Goal: Register for event/course

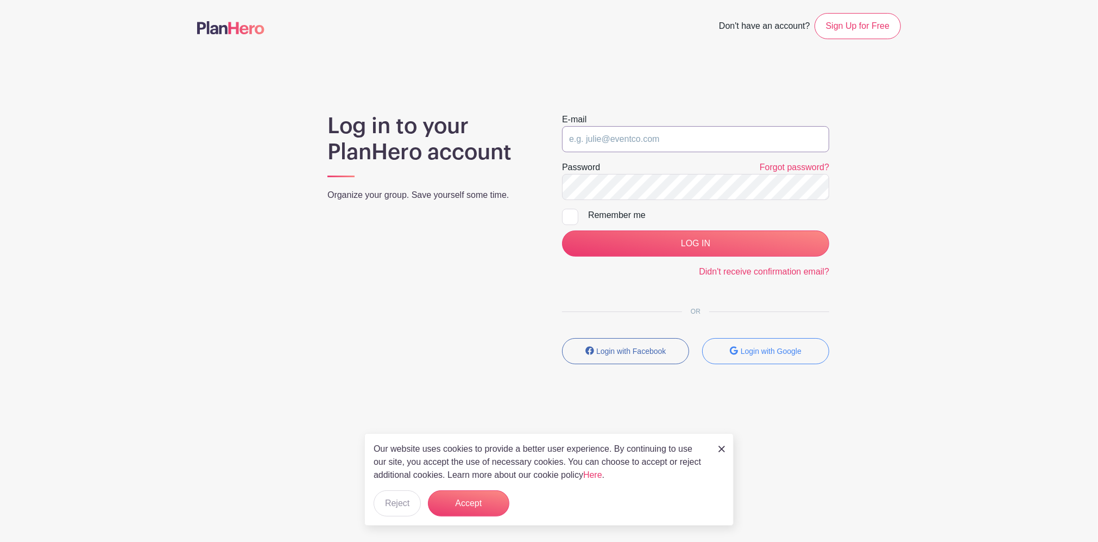
click at [690, 149] on input "email" at bounding box center [695, 139] width 267 height 26
type input "[EMAIL_ADDRESS][DOMAIN_NAME]"
click at [562, 230] on input "LOG IN" at bounding box center [695, 243] width 267 height 26
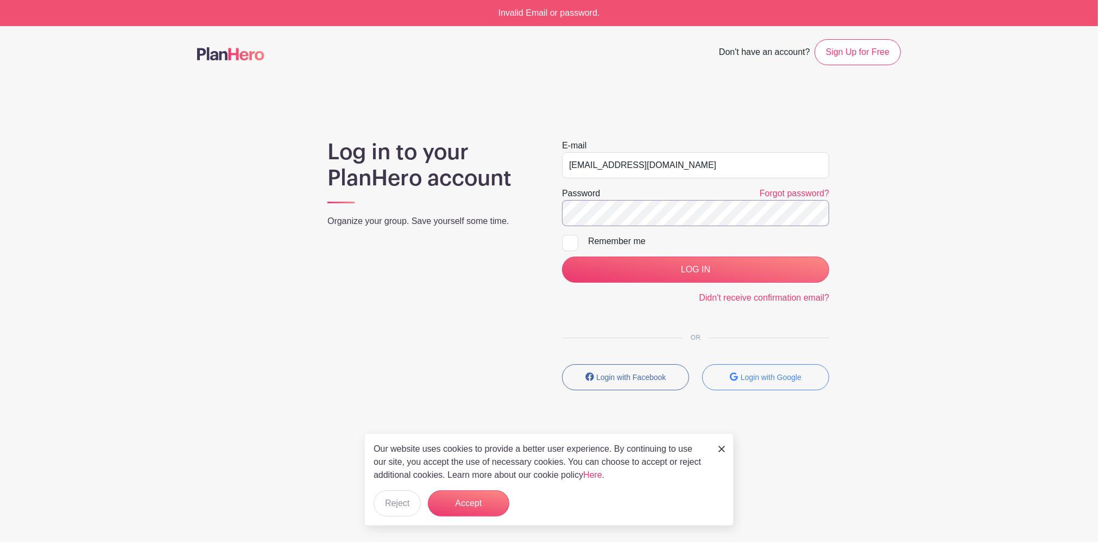
click at [562, 256] on input "LOG IN" at bounding box center [695, 269] width 267 height 26
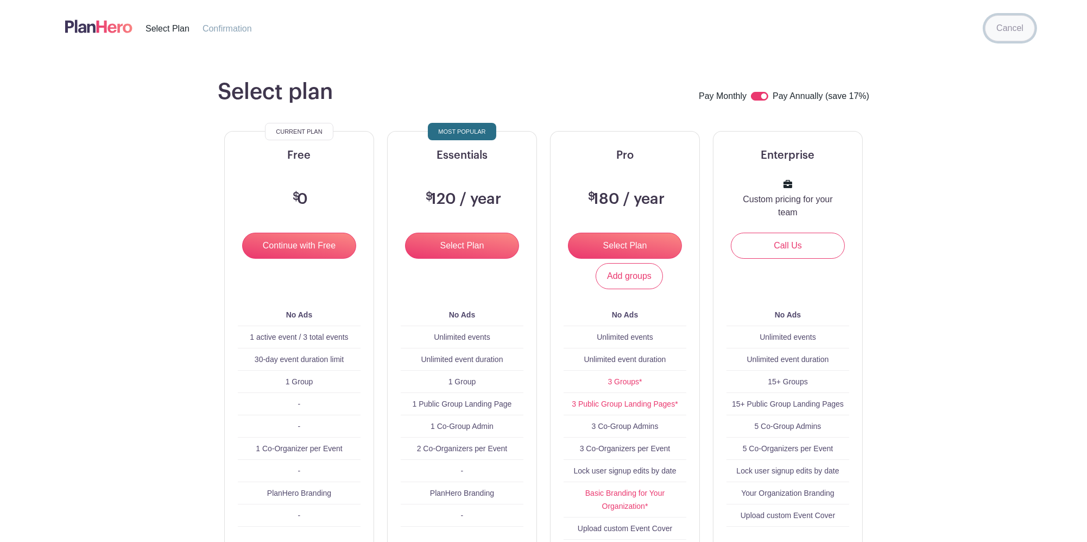
click at [999, 35] on link "Cancel" at bounding box center [1010, 28] width 50 height 26
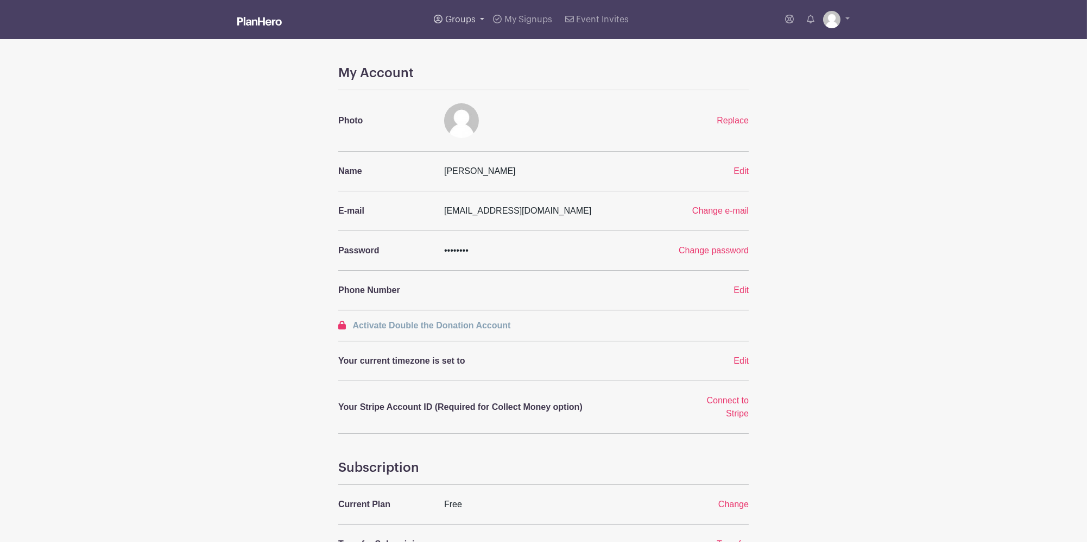
click at [450, 14] on link "Groups" at bounding box center [459, 19] width 59 height 39
click at [486, 99] on span "Wyse Events" at bounding box center [482, 103] width 52 height 12
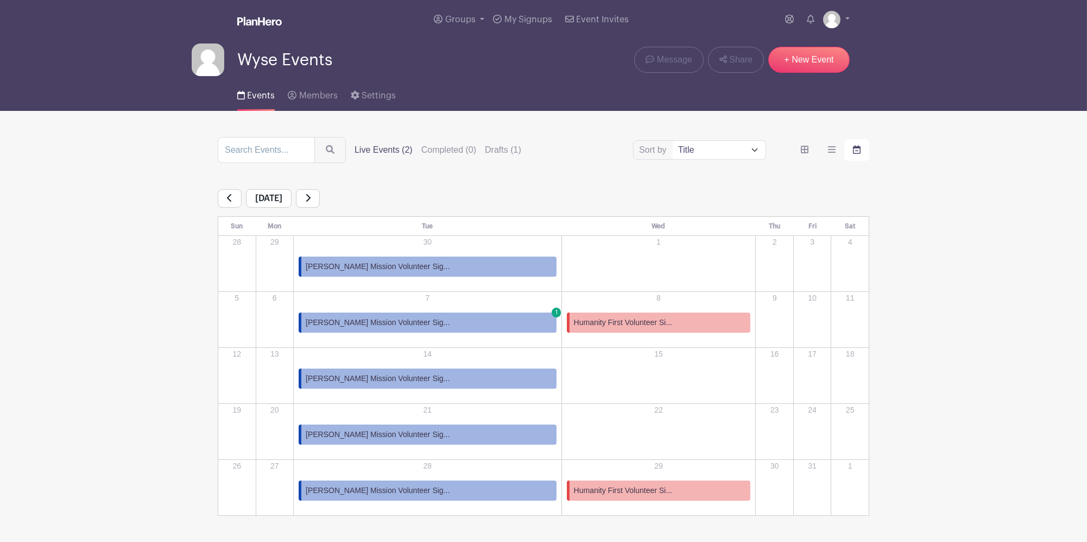
click at [382, 265] on span "[PERSON_NAME] Mission Volunteer Sig..." at bounding box center [378, 266] width 144 height 11
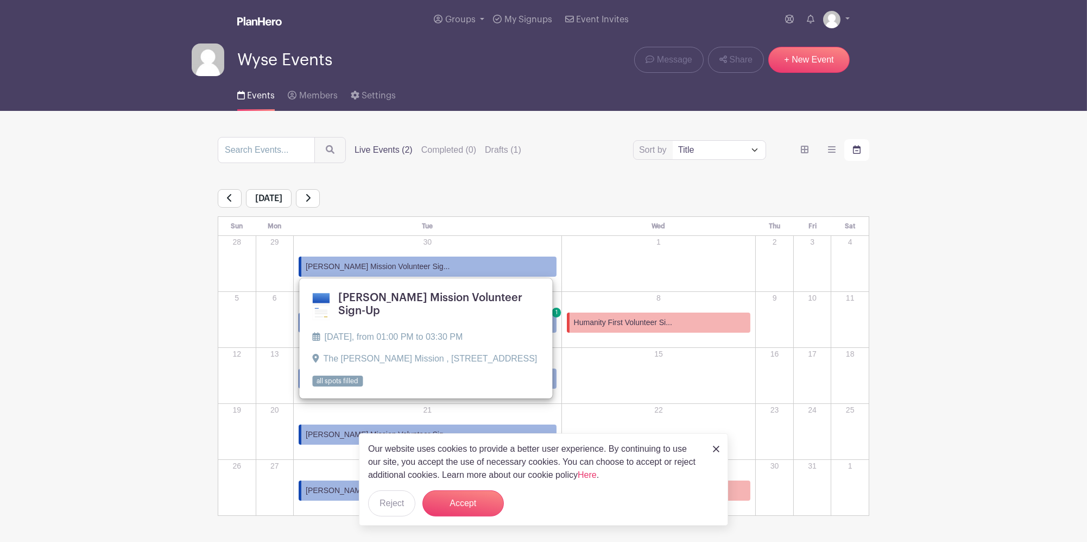
click at [394, 148] on label "Live Events (2)" at bounding box center [384, 149] width 58 height 13
click at [0, 0] on input "Live Events (2)" at bounding box center [0, 0] width 0 height 0
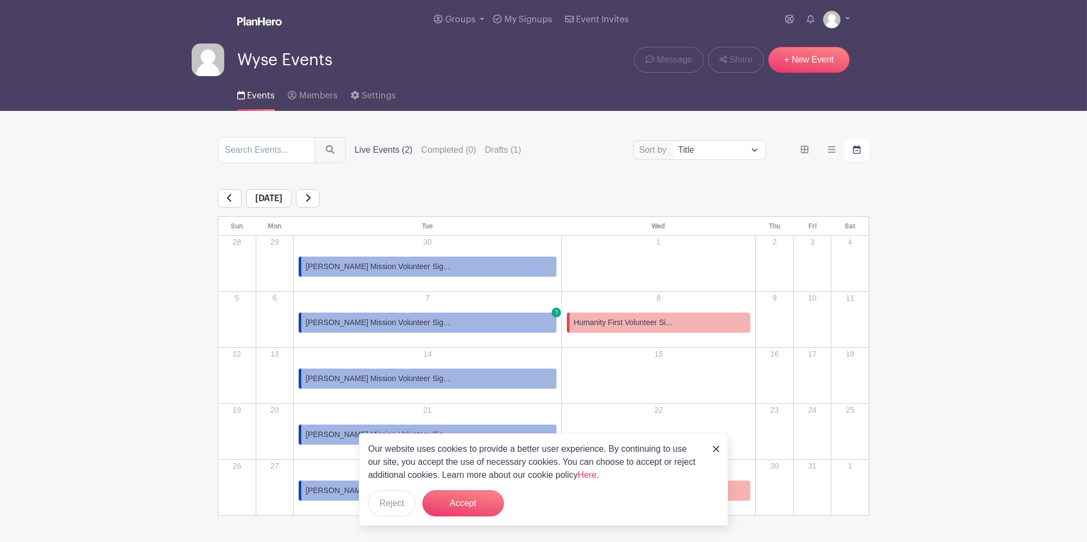
click at [817, 149] on div "order and view" at bounding box center [830, 150] width 77 height 22
click at [834, 151] on icon "order and view" at bounding box center [832, 149] width 8 height 9
click at [0, 0] on input "order and view" at bounding box center [0, 0] width 0 height 0
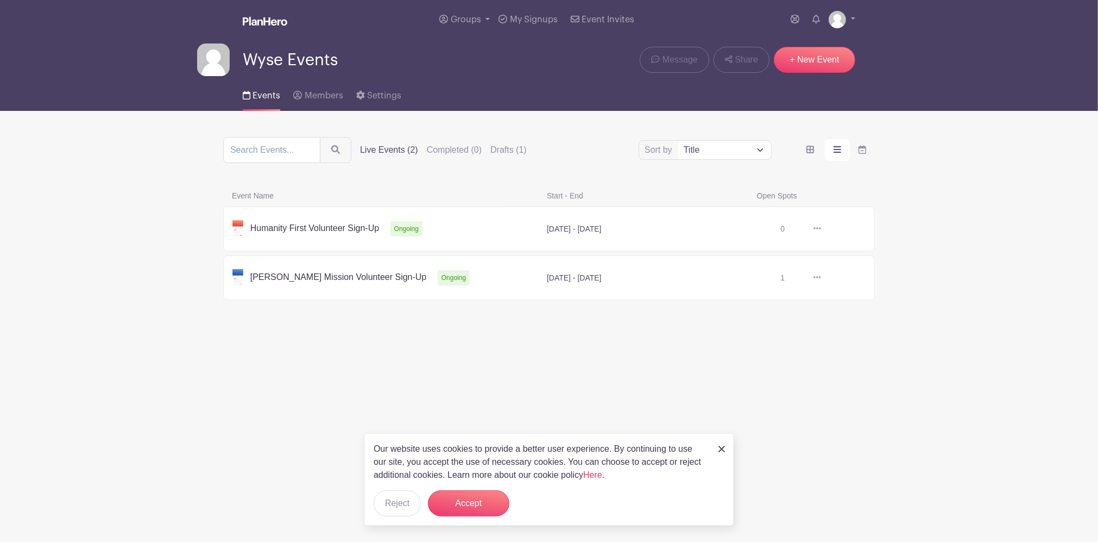
drag, startPoint x: 297, startPoint y: 273, endPoint x: 304, endPoint y: 276, distance: 8.0
click at [821, 278] on link at bounding box center [821, 278] width 0 height 0
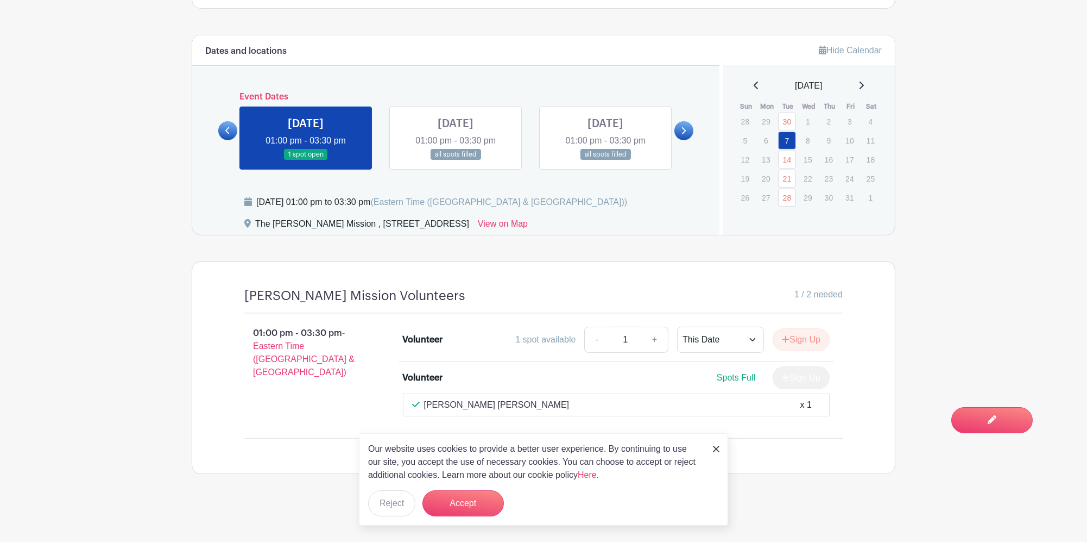
scroll to position [635, 0]
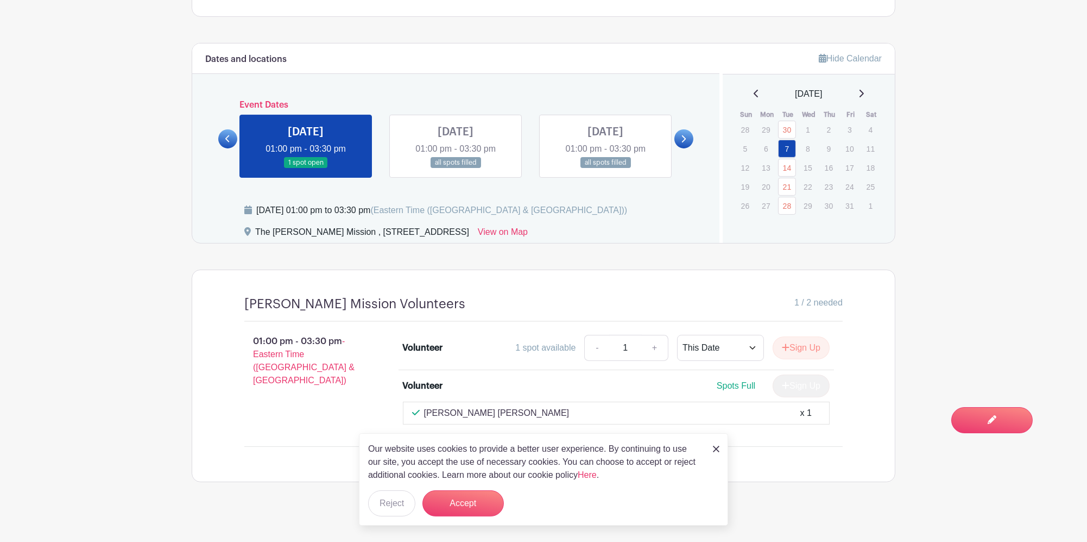
click at [720, 440] on div "Our website uses cookies to provide a better user experience. By continuing to …" at bounding box center [543, 479] width 369 height 92
click at [718, 444] on link at bounding box center [716, 448] width 7 height 13
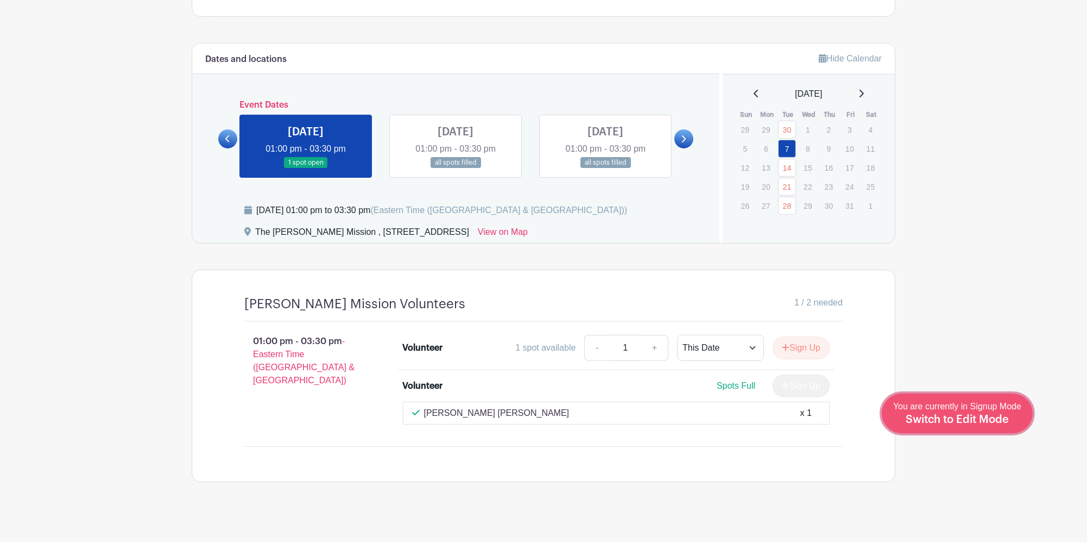
click at [1013, 421] on div "You are currently in Signup Mode Switch to Edit Mode" at bounding box center [957, 413] width 128 height 27
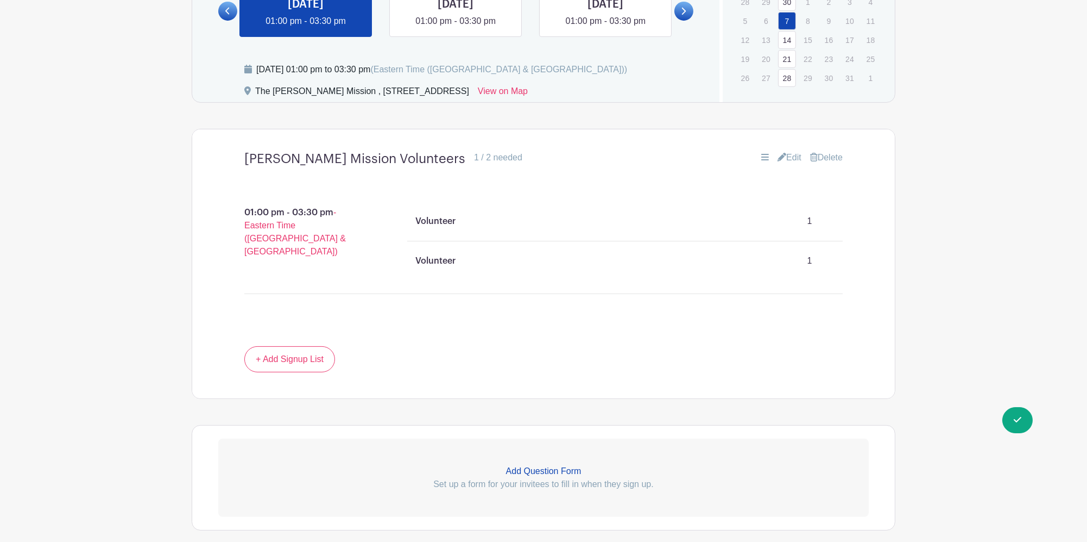
scroll to position [769, 0]
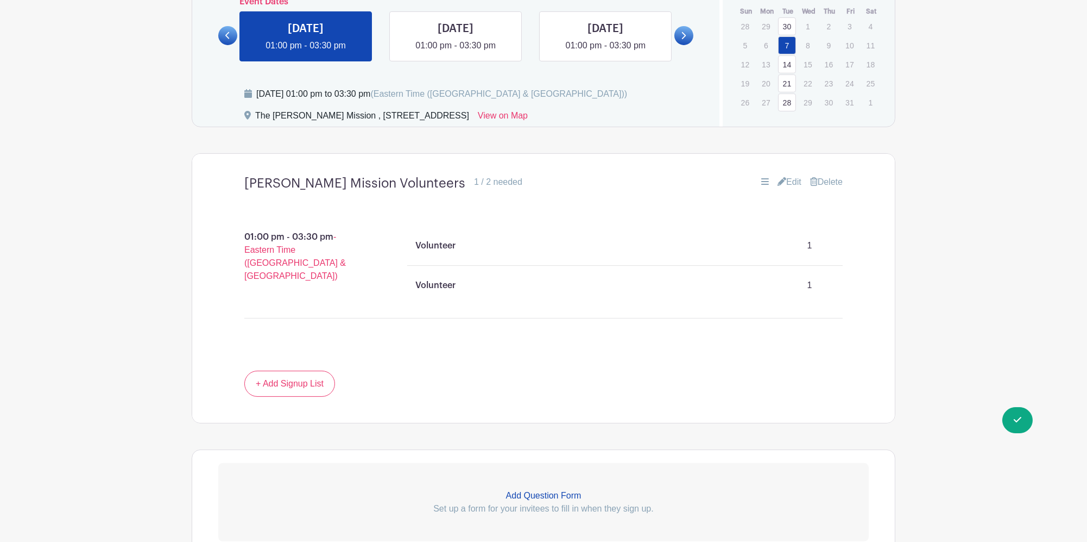
click at [784, 175] on link "Edit" at bounding box center [790, 181] width 24 height 13
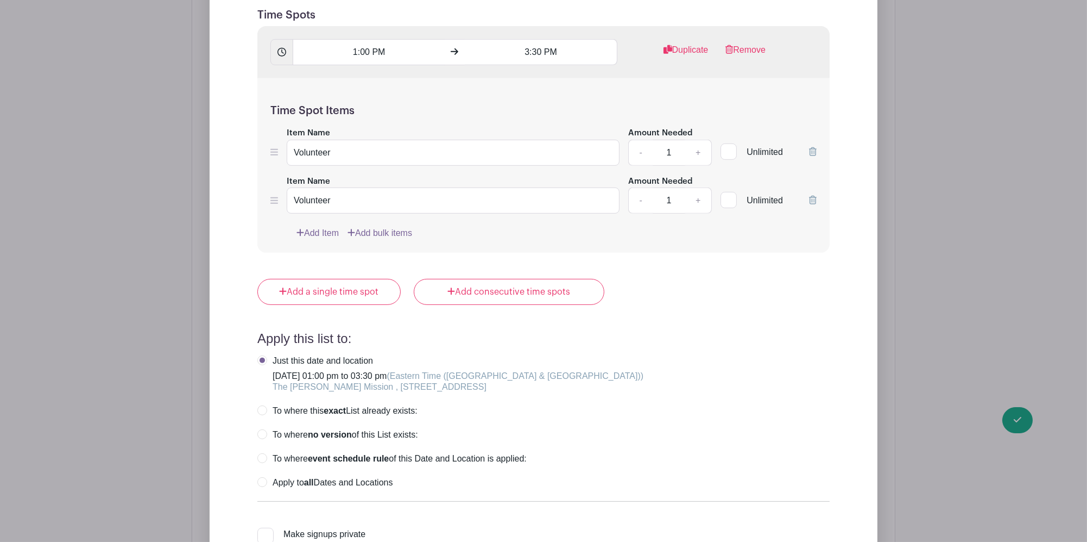
scroll to position [1059, 0]
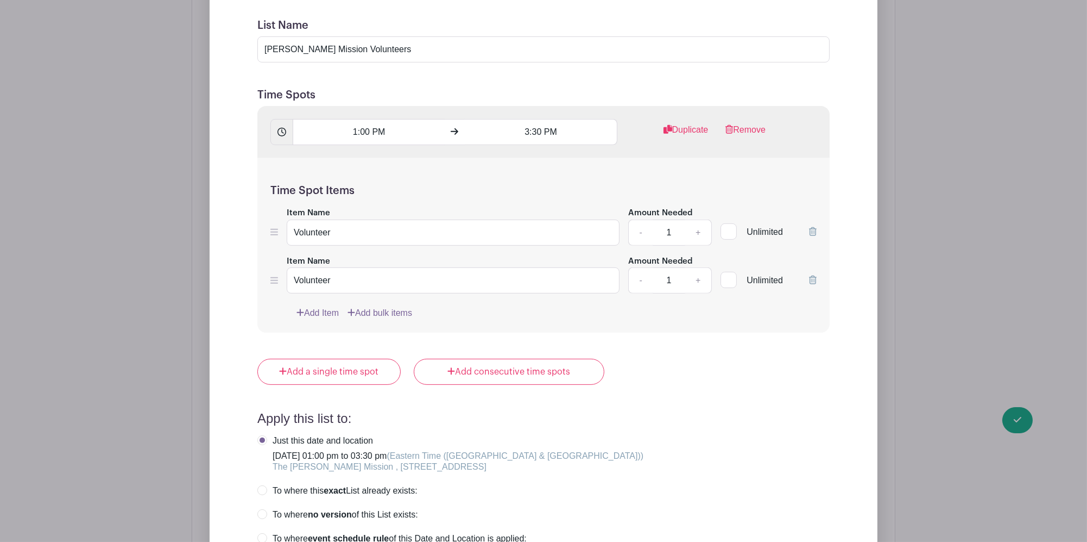
click at [329, 306] on link "Add Item" at bounding box center [318, 312] width 42 height 13
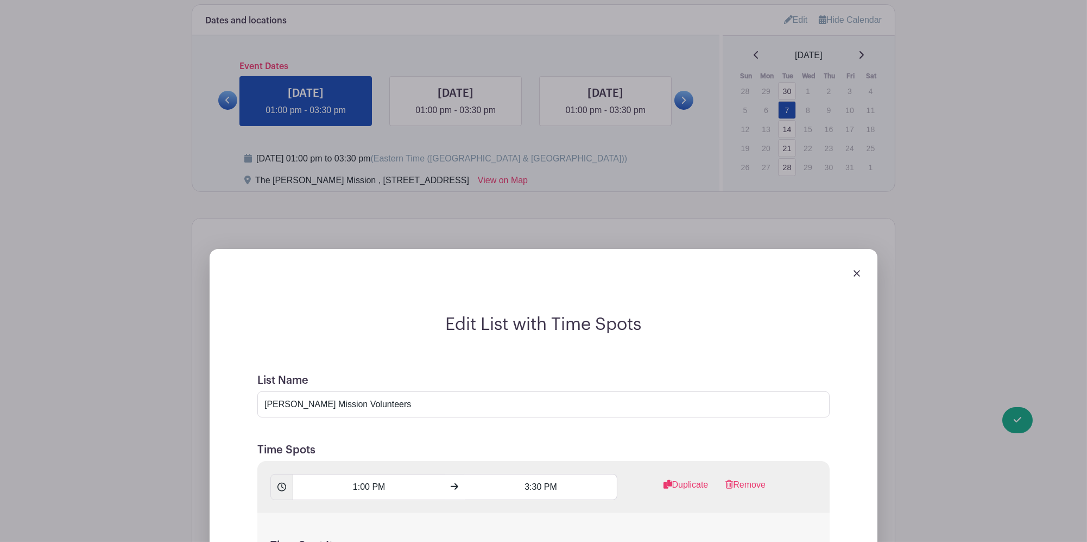
scroll to position [697, 0]
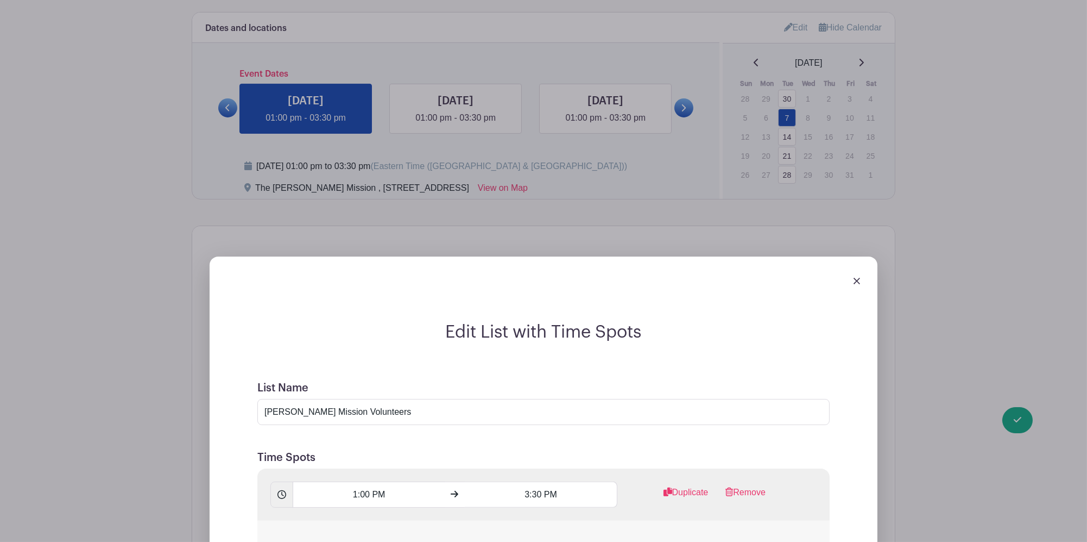
click at [851, 274] on div at bounding box center [543, 280] width 651 height 30
click at [854, 278] on img at bounding box center [857, 281] width 7 height 7
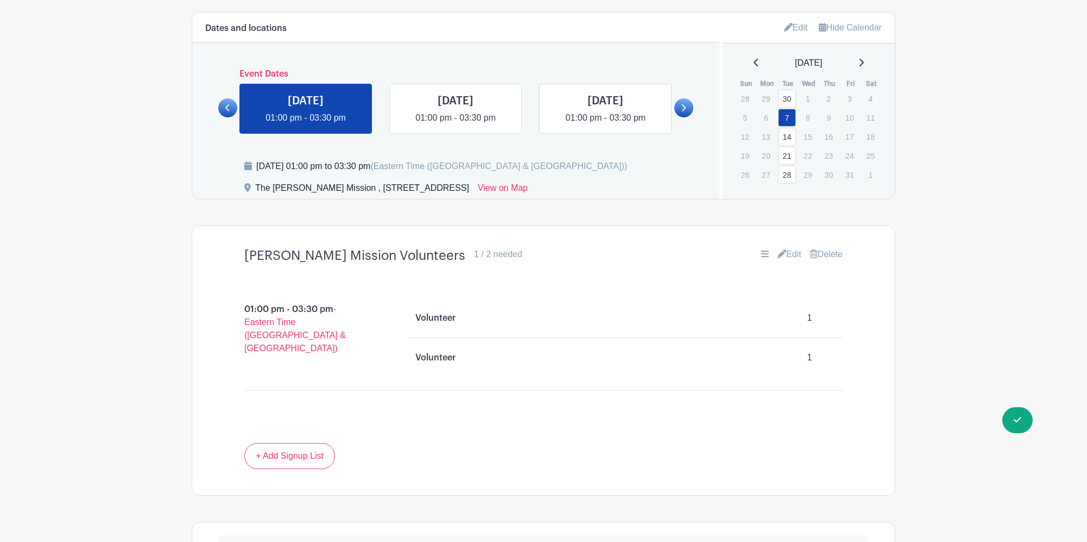
click at [864, 272] on div "01:00 pm - 03:30 pm - Eastern Time (US & Canada) Volunteer 1 Volunteer 1" at bounding box center [543, 357] width 651 height 171
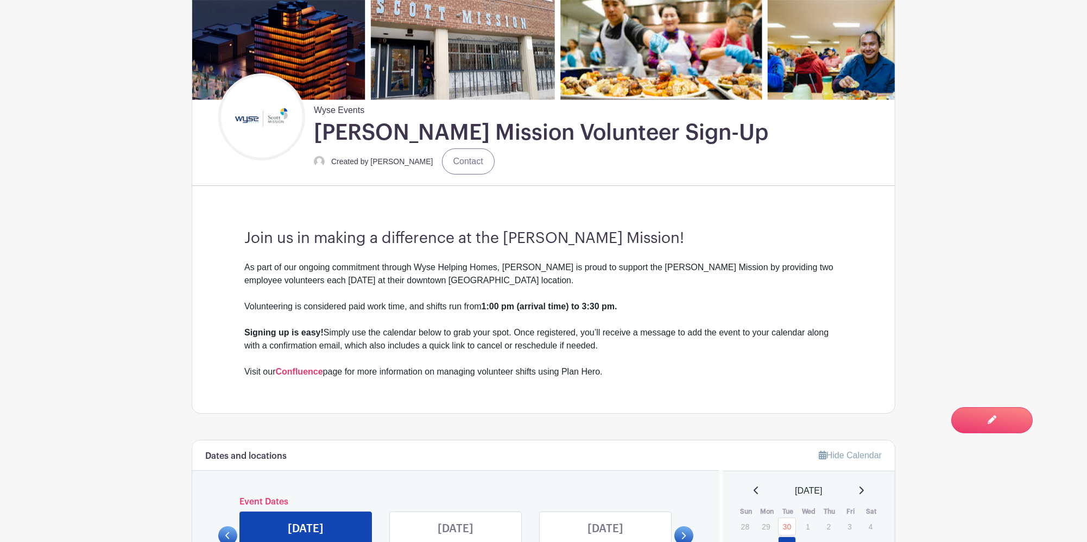
scroll to position [435, 0]
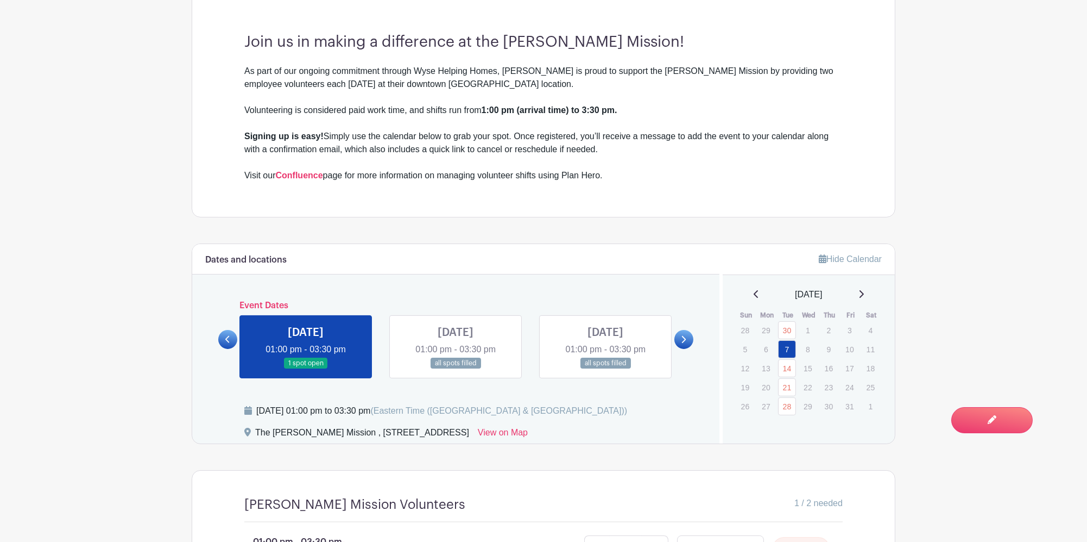
click at [306, 369] on link at bounding box center [306, 369] width 0 height 0
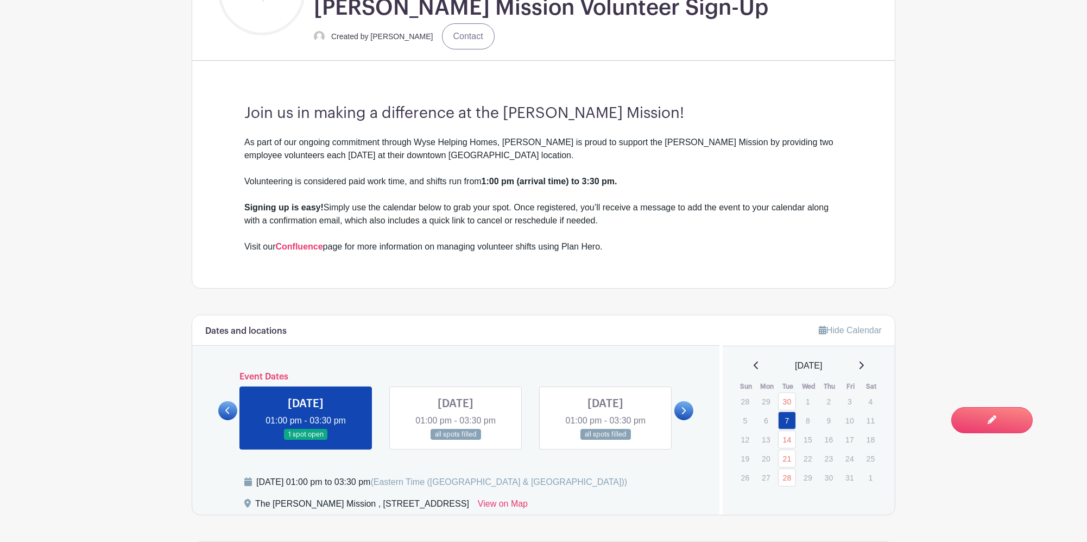
scroll to position [362, 0]
